Goal: Information Seeking & Learning: Learn about a topic

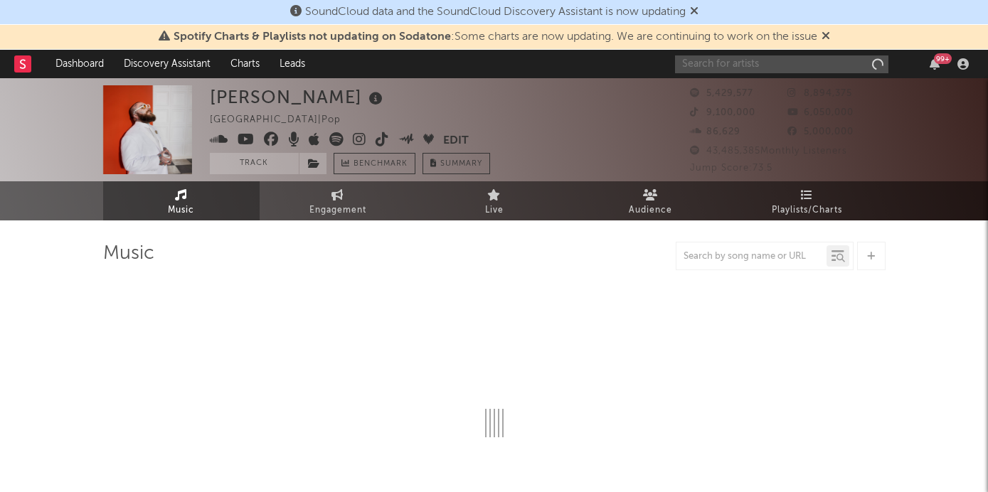
click at [742, 56] on input "text" at bounding box center [781, 64] width 213 height 18
type input "hud"
select select "6m"
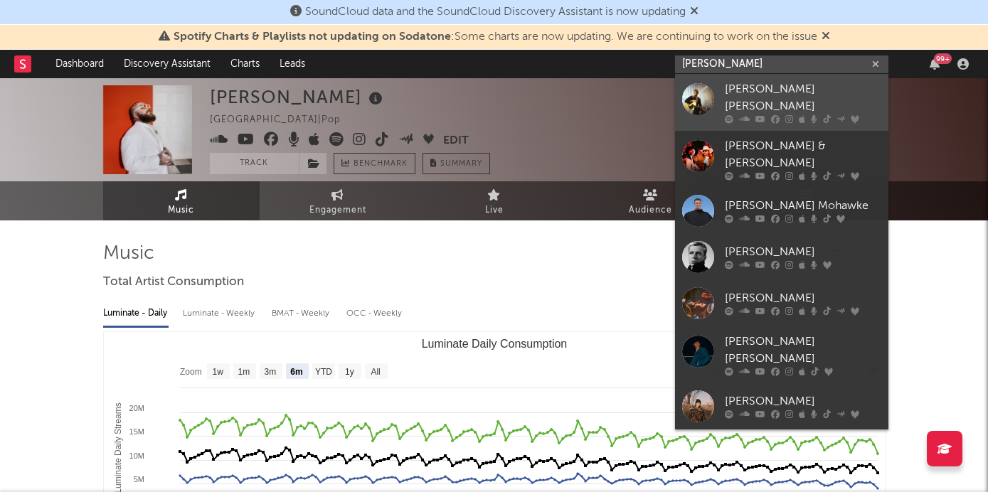
type input "[PERSON_NAME]"
click at [775, 89] on div "[PERSON_NAME] [PERSON_NAME]" at bounding box center [803, 98] width 156 height 34
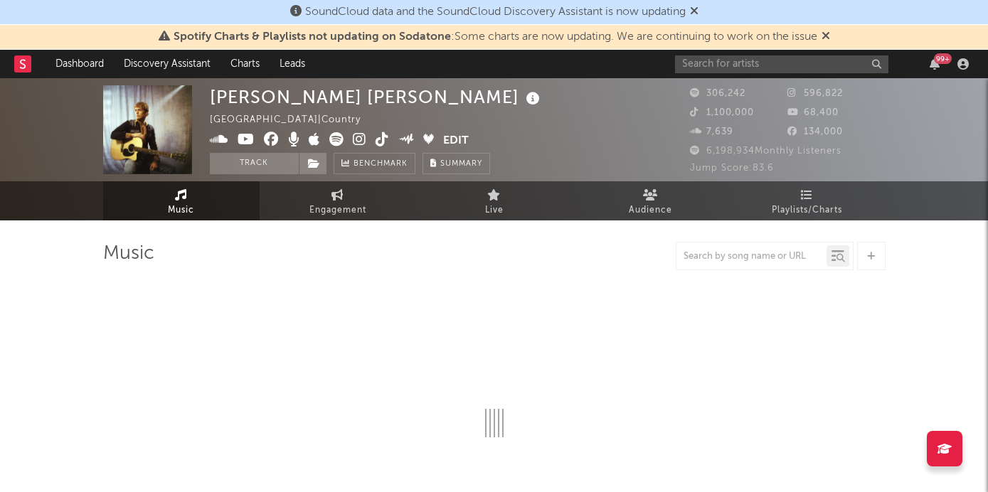
click at [825, 34] on icon at bounding box center [825, 35] width 9 height 11
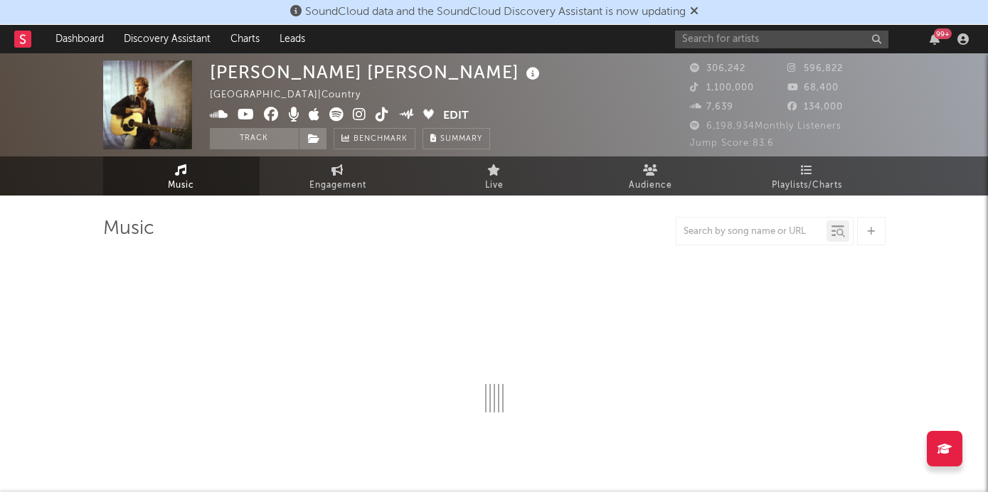
click at [704, 11] on div "SoundCloud data and the SoundCloud Discovery Assistant is now updating" at bounding box center [494, 12] width 988 height 25
select select "6m"
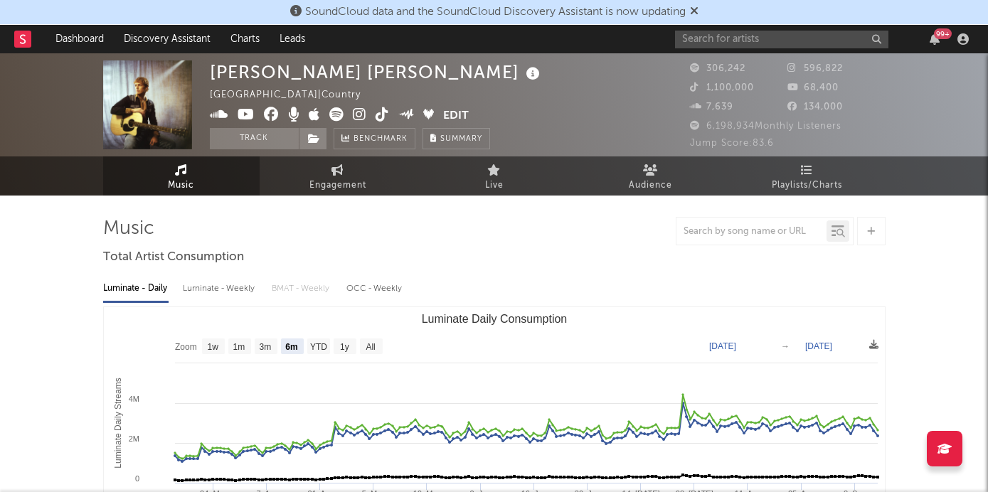
click at [698, 10] on icon at bounding box center [694, 10] width 9 height 11
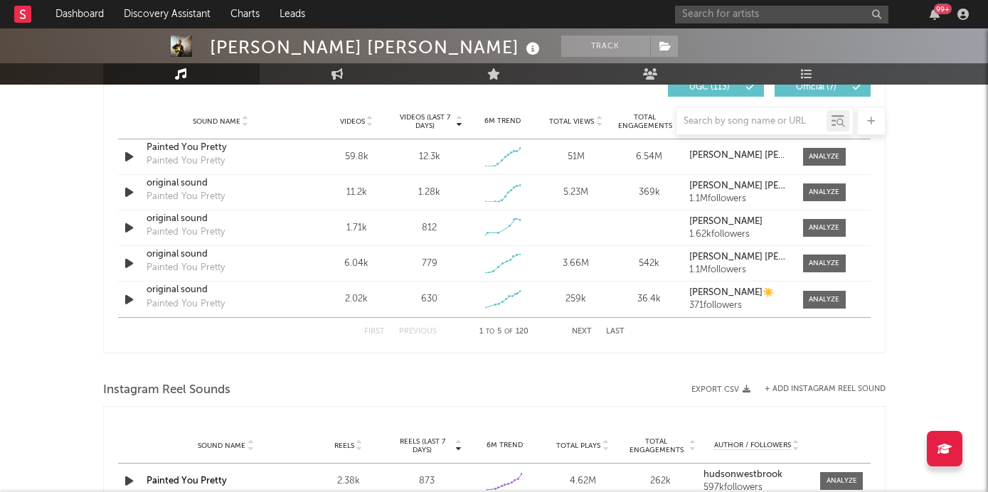
scroll to position [998, 0]
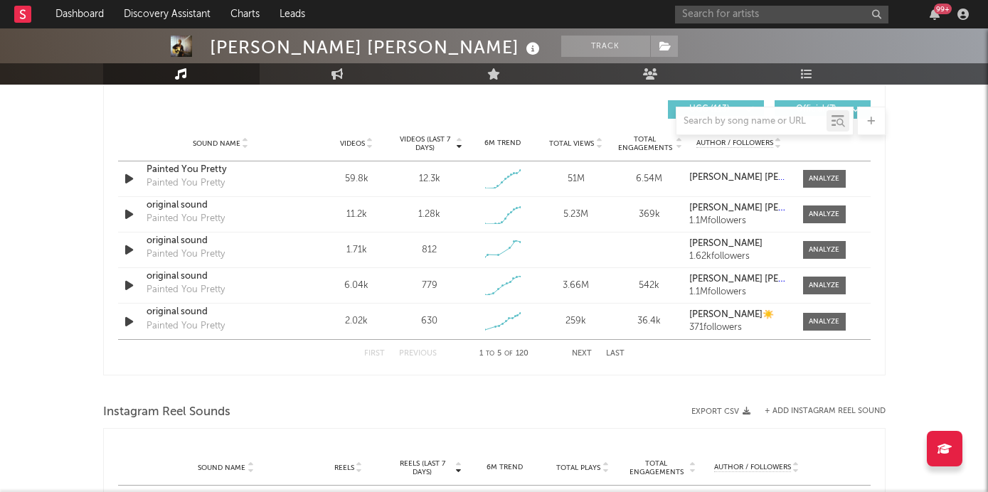
click at [580, 352] on button "Next" at bounding box center [582, 354] width 20 height 8
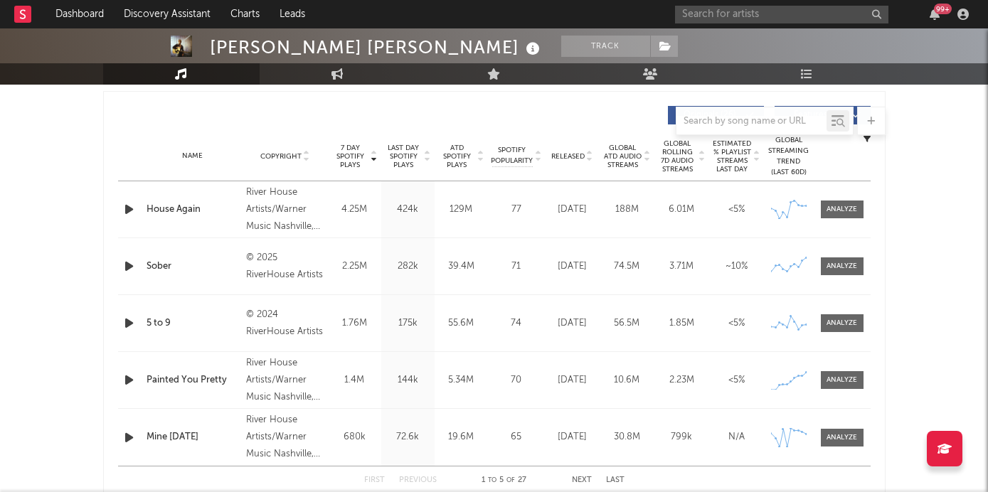
scroll to position [0, 0]
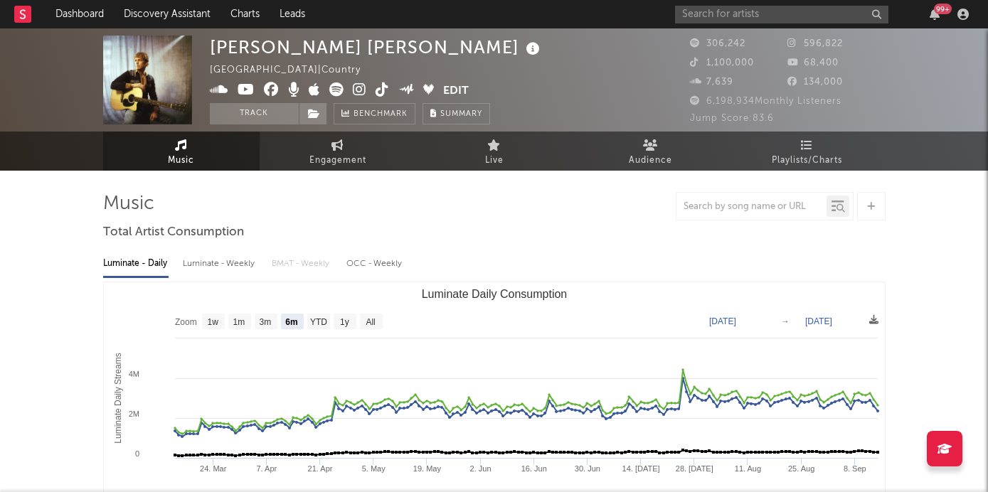
click at [383, 85] on icon at bounding box center [382, 89] width 14 height 14
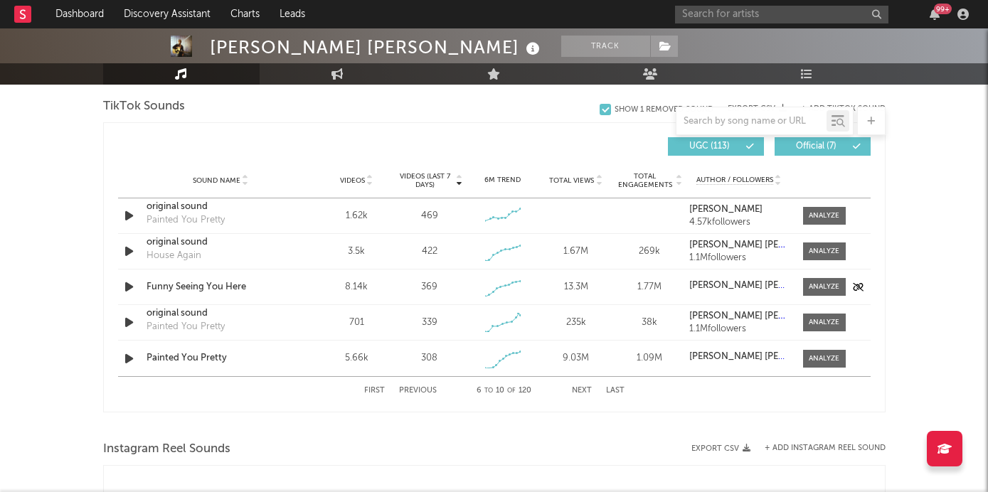
scroll to position [1060, 0]
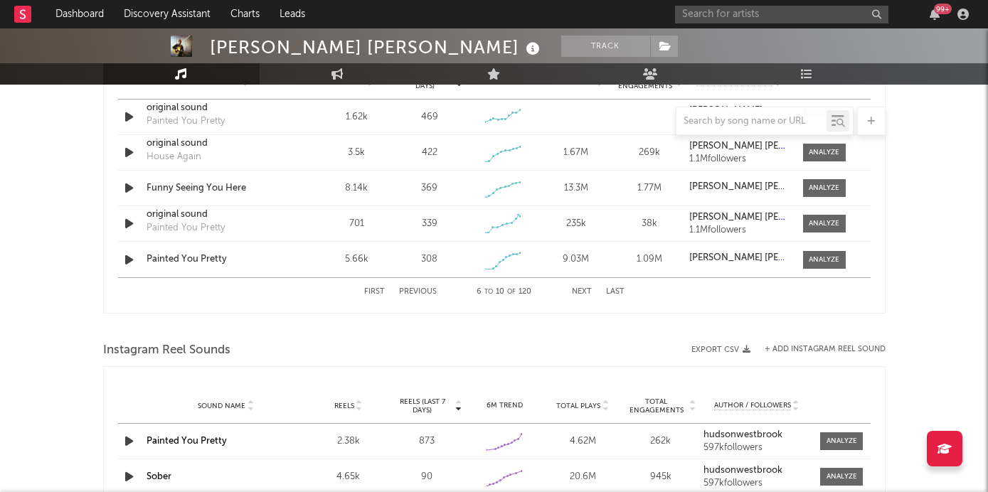
click at [371, 289] on button "First" at bounding box center [374, 292] width 21 height 8
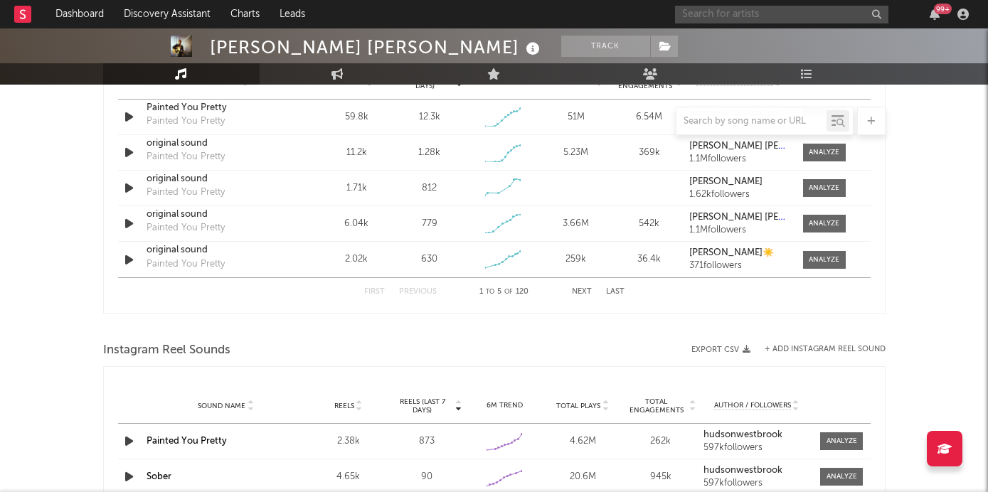
click at [742, 17] on input "text" at bounding box center [781, 15] width 213 height 18
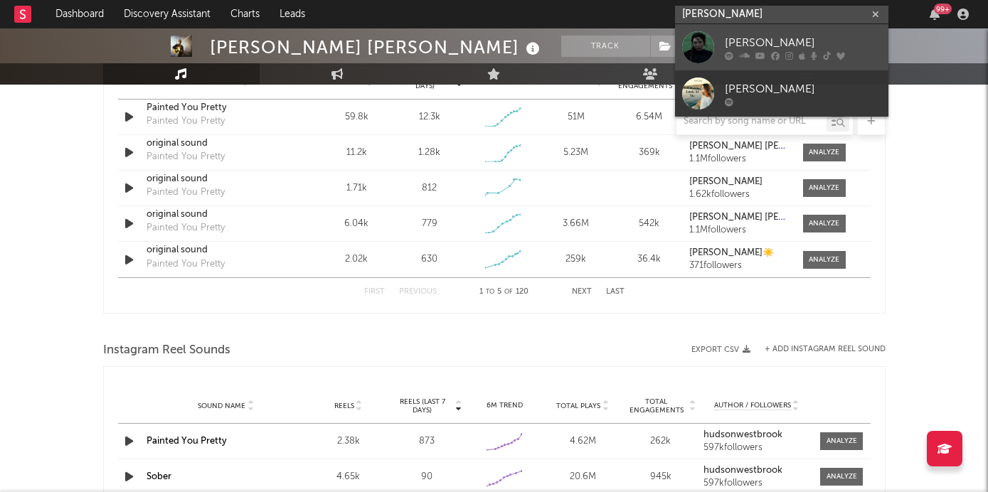
type input "[PERSON_NAME]"
click at [720, 43] on link "[PERSON_NAME]" at bounding box center [781, 47] width 213 height 46
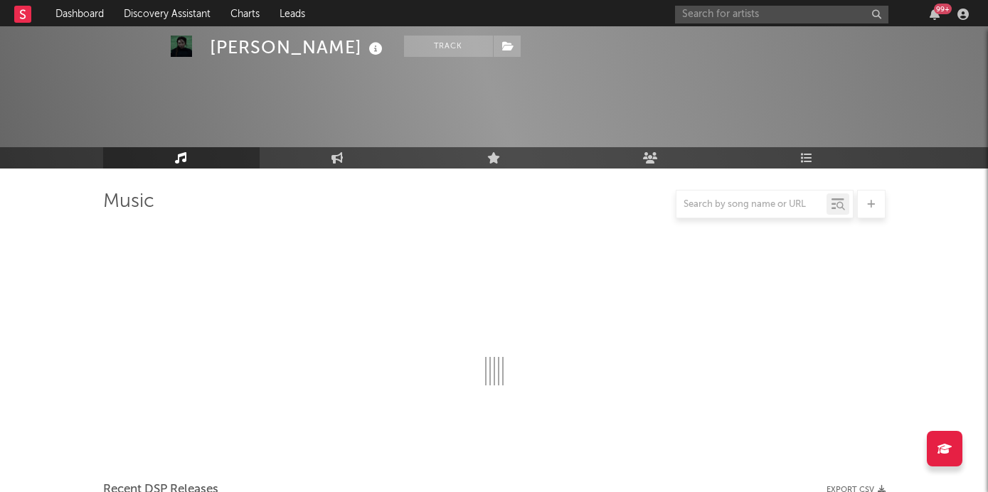
scroll to position [1060, 0]
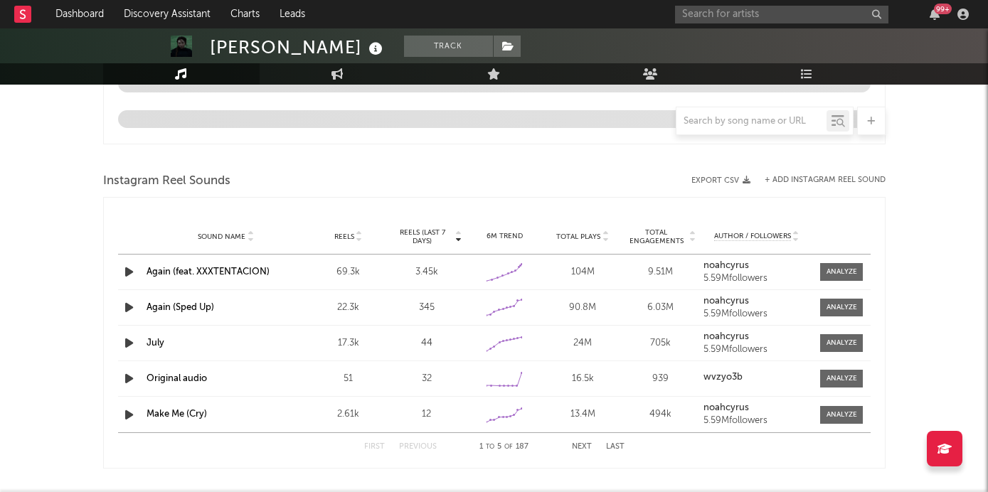
select select "6m"
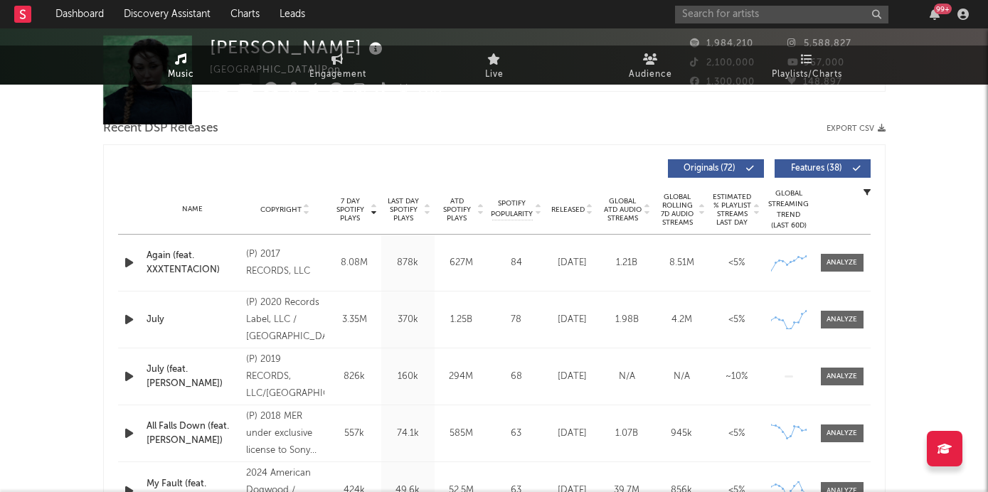
scroll to position [0, 0]
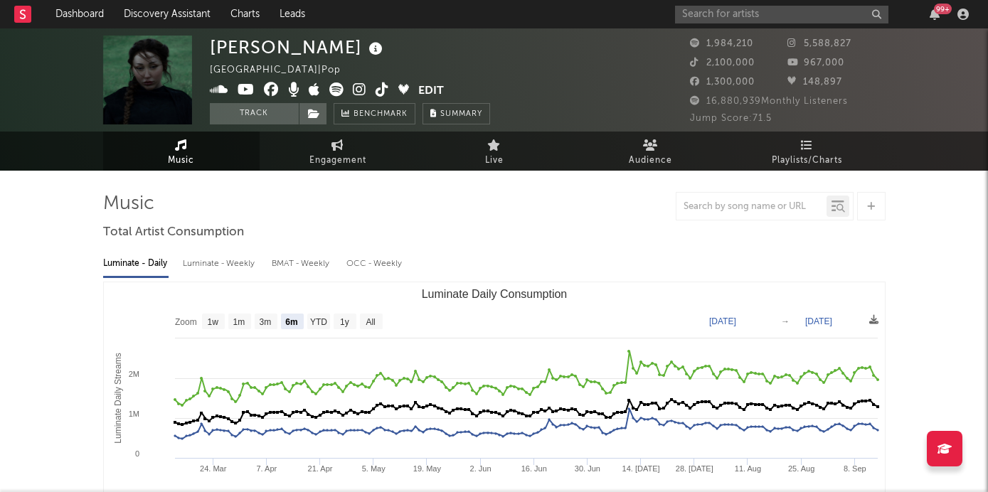
click at [346, 167] on span "Engagement" at bounding box center [337, 160] width 57 height 17
select select "1w"
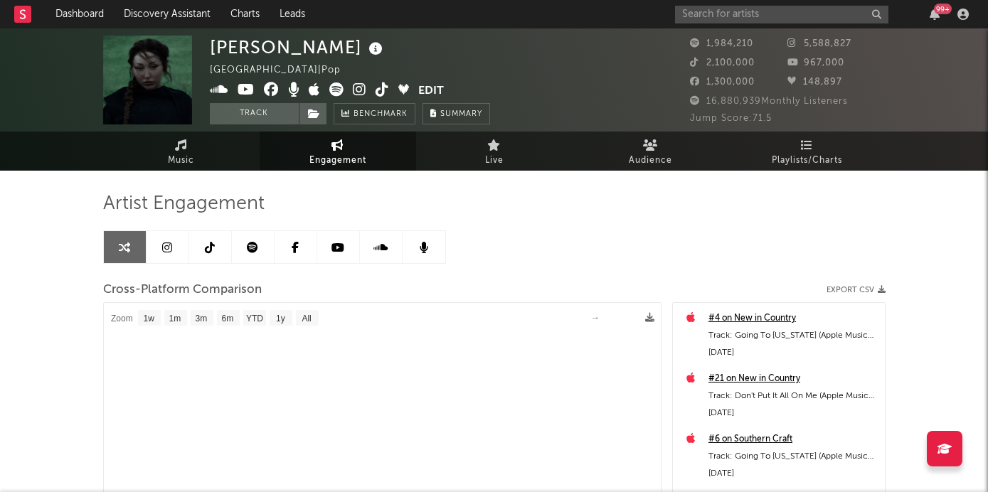
select select "1m"
